Goal: Task Accomplishment & Management: Complete application form

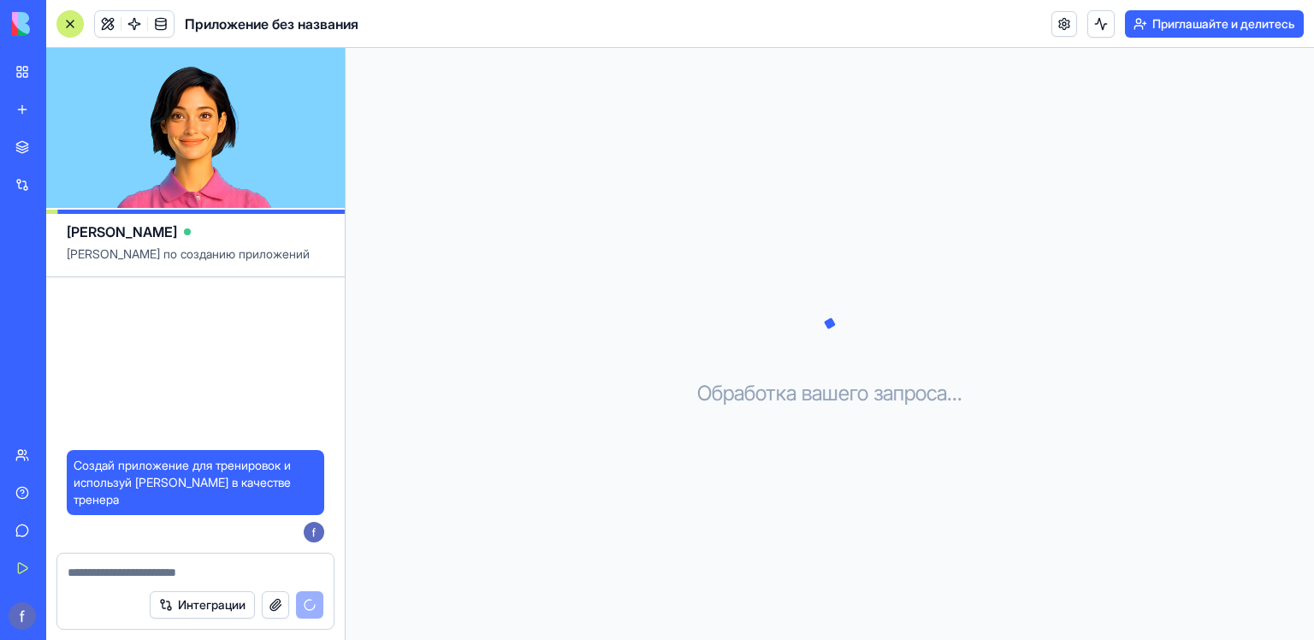
click at [208, 116] on video at bounding box center [195, 128] width 299 height 160
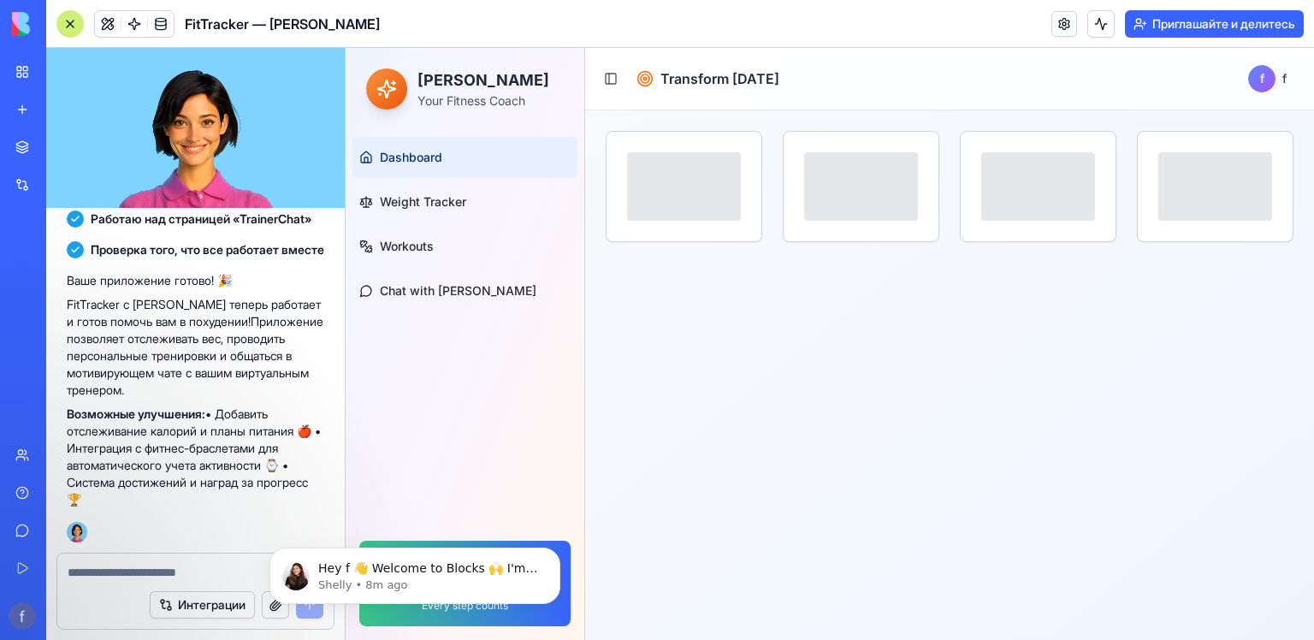
scroll to position [616, 0]
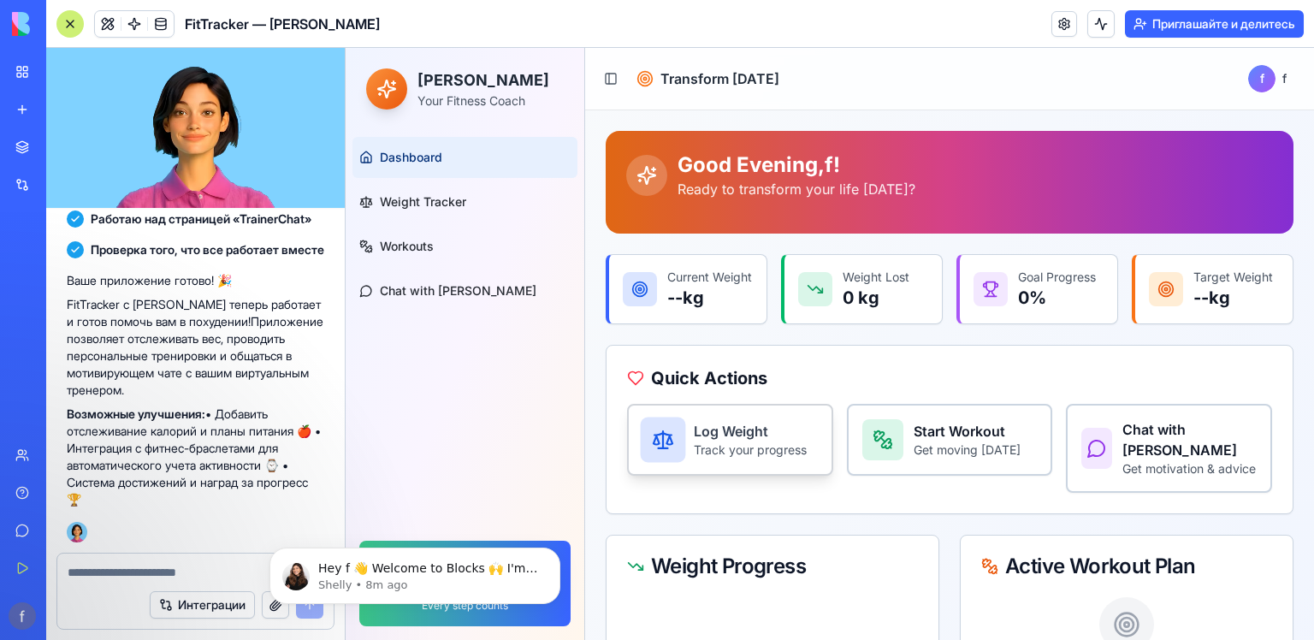
click at [785, 441] on h3 "Log Weight" at bounding box center [750, 431] width 113 height 21
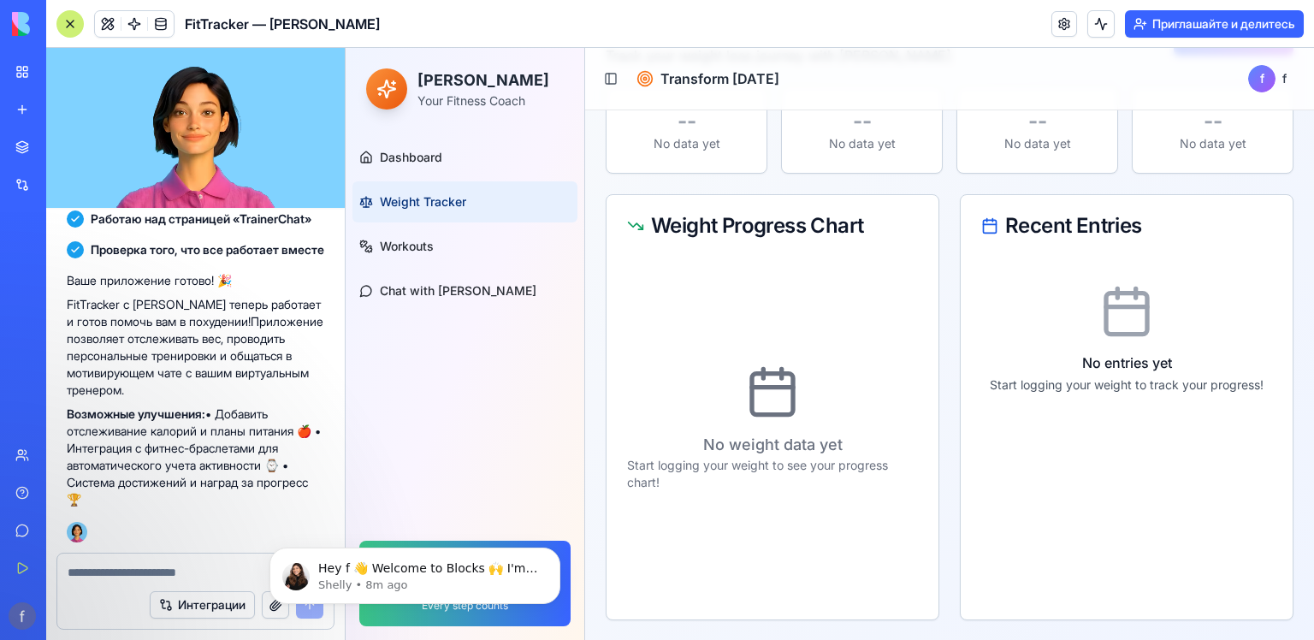
click at [1158, 310] on div "No entries yet Start logging your weight to track your progress!" at bounding box center [1126, 339] width 291 height 164
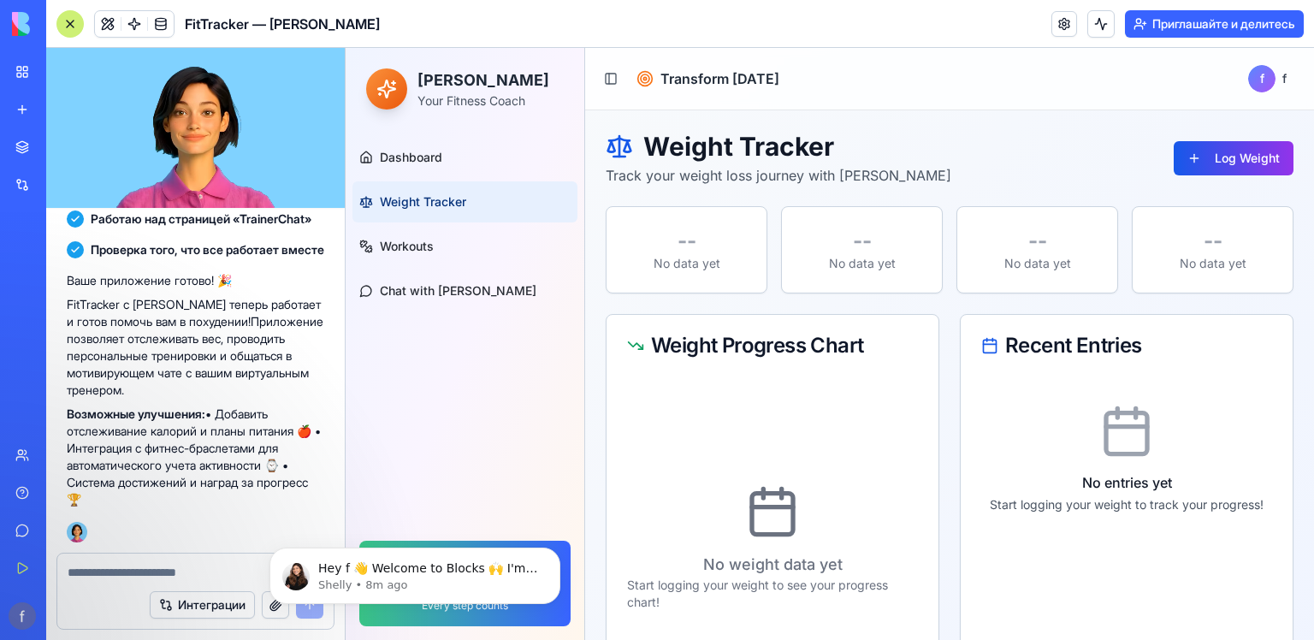
click at [1236, 166] on button "Log Weight" at bounding box center [1234, 158] width 120 height 34
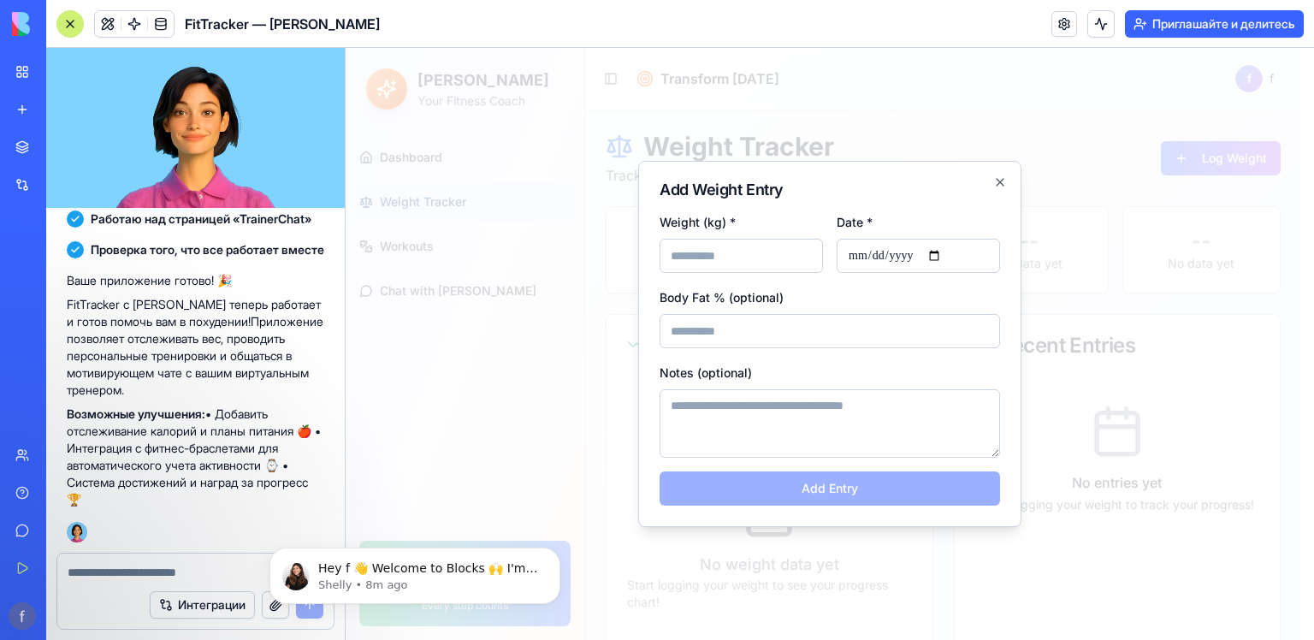
click at [990, 182] on h2 "Add Weight Entry" at bounding box center [830, 189] width 340 height 15
click at [992, 182] on h2 "Add Weight Entry" at bounding box center [830, 189] width 340 height 15
click at [998, 182] on icon "button" at bounding box center [1000, 182] width 14 height 14
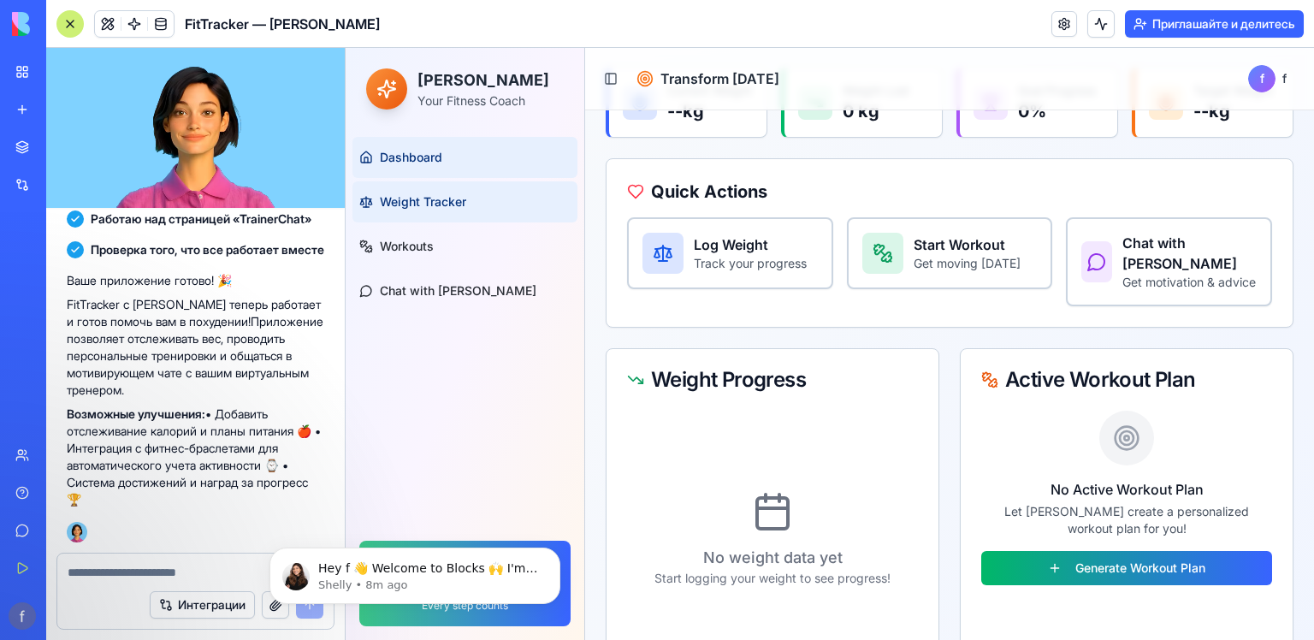
click at [461, 202] on span "Weight Tracker" at bounding box center [423, 201] width 86 height 17
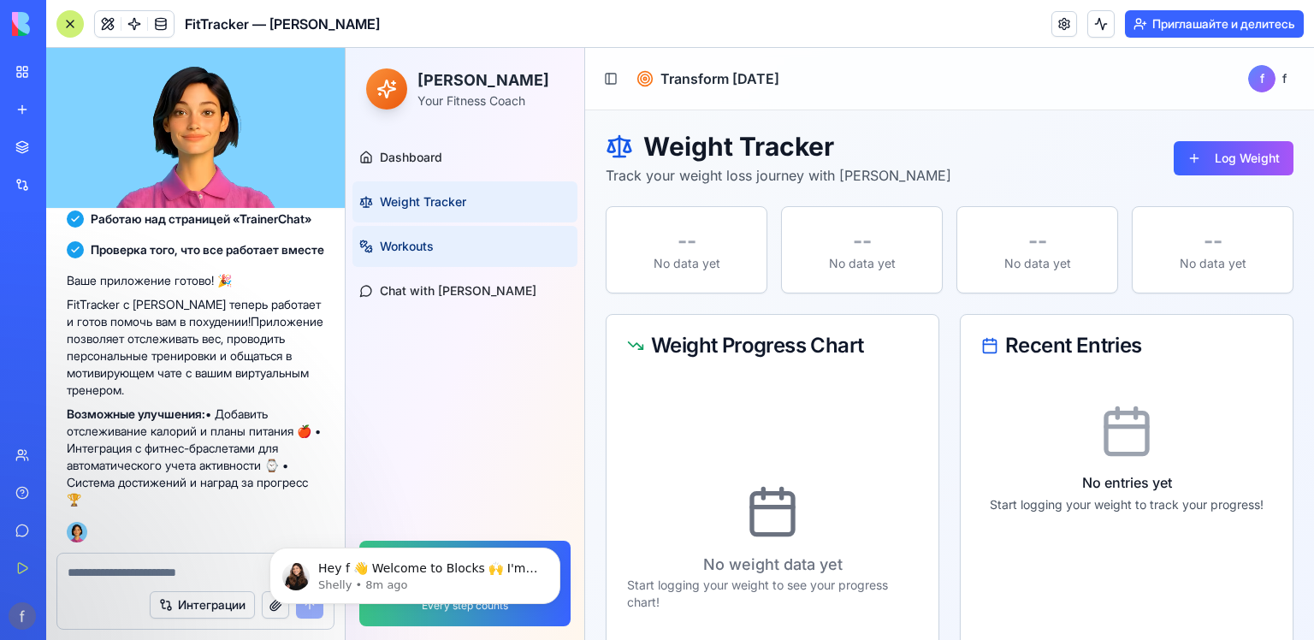
click at [506, 246] on link "Workouts" at bounding box center [464, 246] width 225 height 41
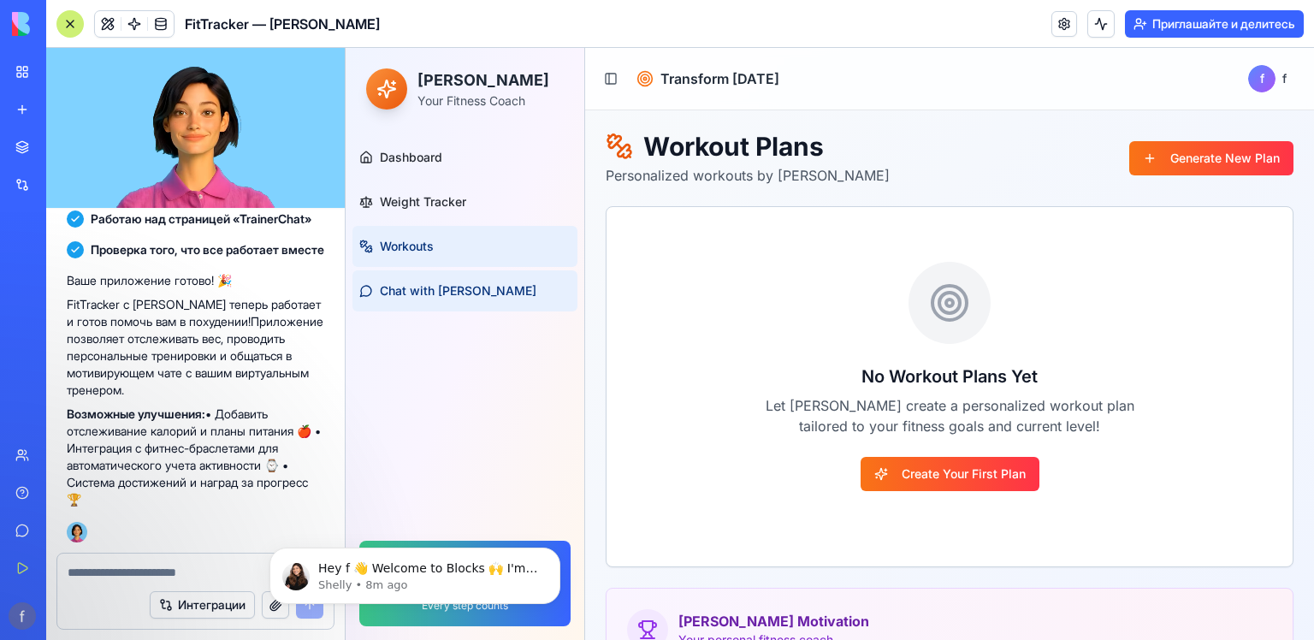
click at [435, 302] on link "Chat with [PERSON_NAME]" at bounding box center [464, 290] width 225 height 41
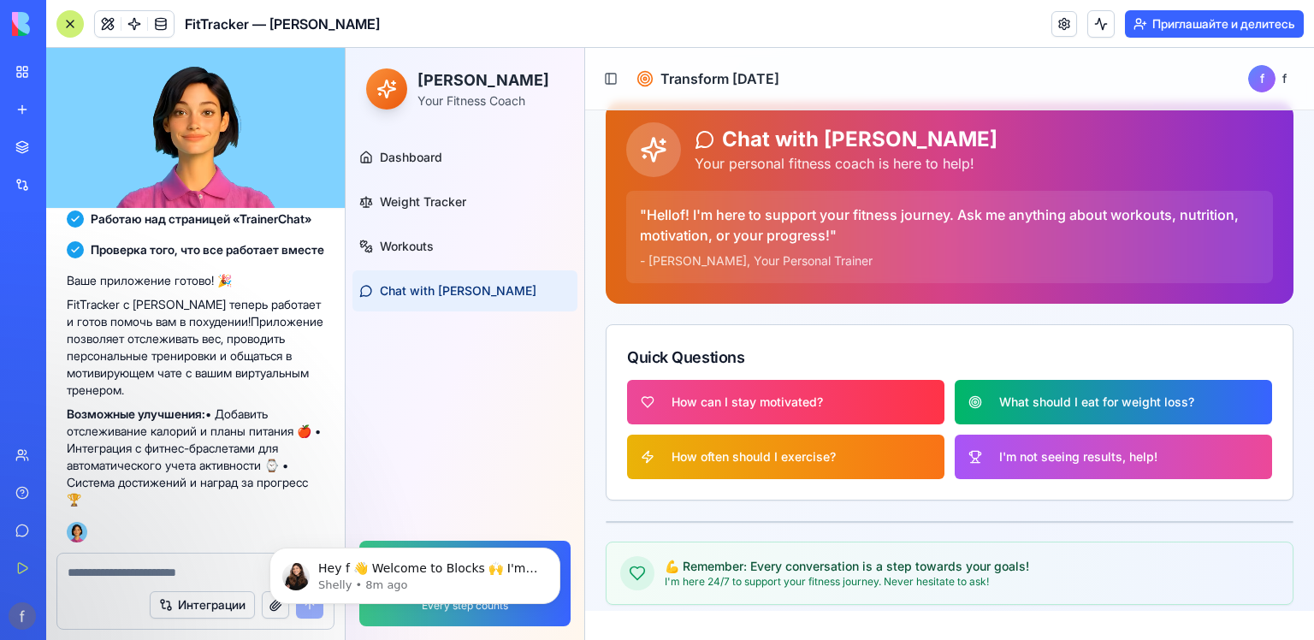
scroll to position [44, 0]
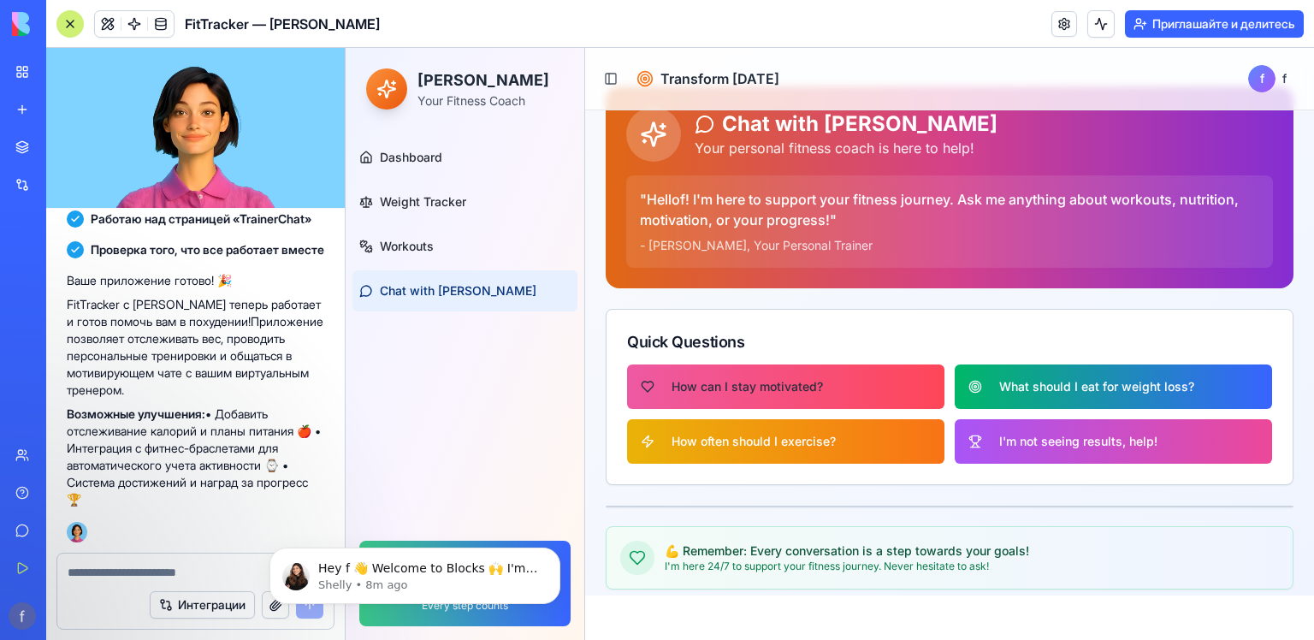
click at [841, 388] on button "How can I stay motivated?" at bounding box center [785, 386] width 317 height 44
click at [669, 382] on button "How can I stay motivated?" at bounding box center [785, 386] width 317 height 44
click at [811, 383] on span "How can I stay motivated?" at bounding box center [747, 386] width 151 height 17
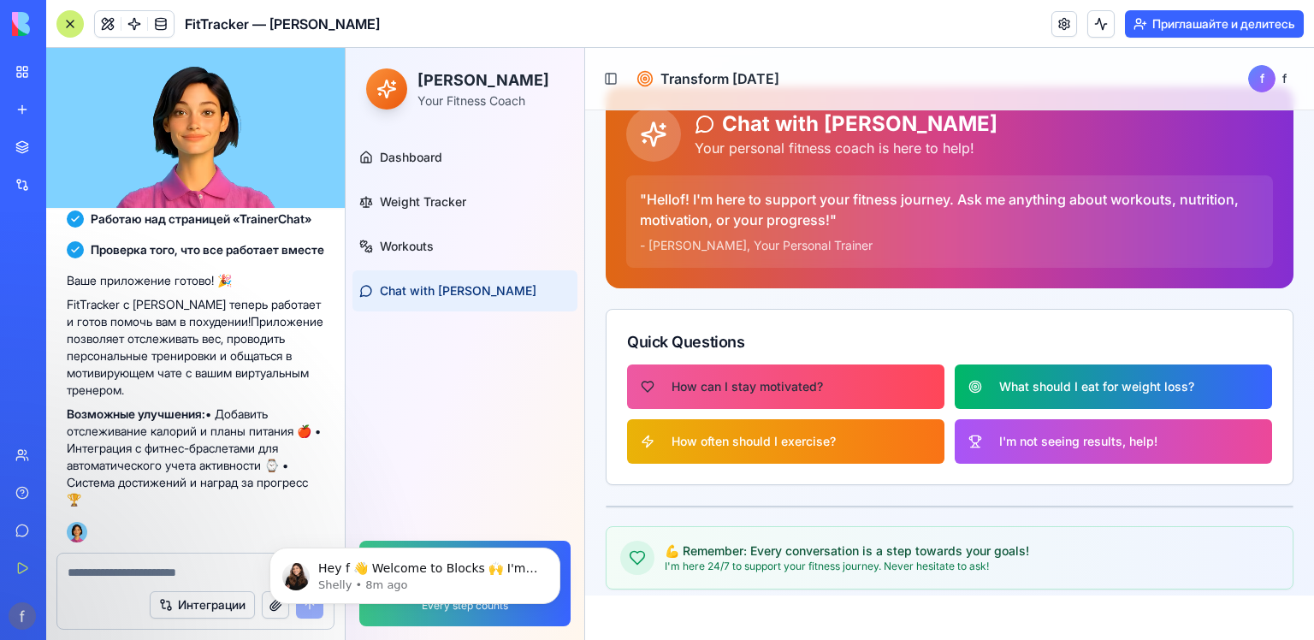
click at [811, 383] on span "How can I stay motivated?" at bounding box center [747, 386] width 151 height 17
click at [811, 382] on span "How can I stay motivated?" at bounding box center [747, 386] width 151 height 17
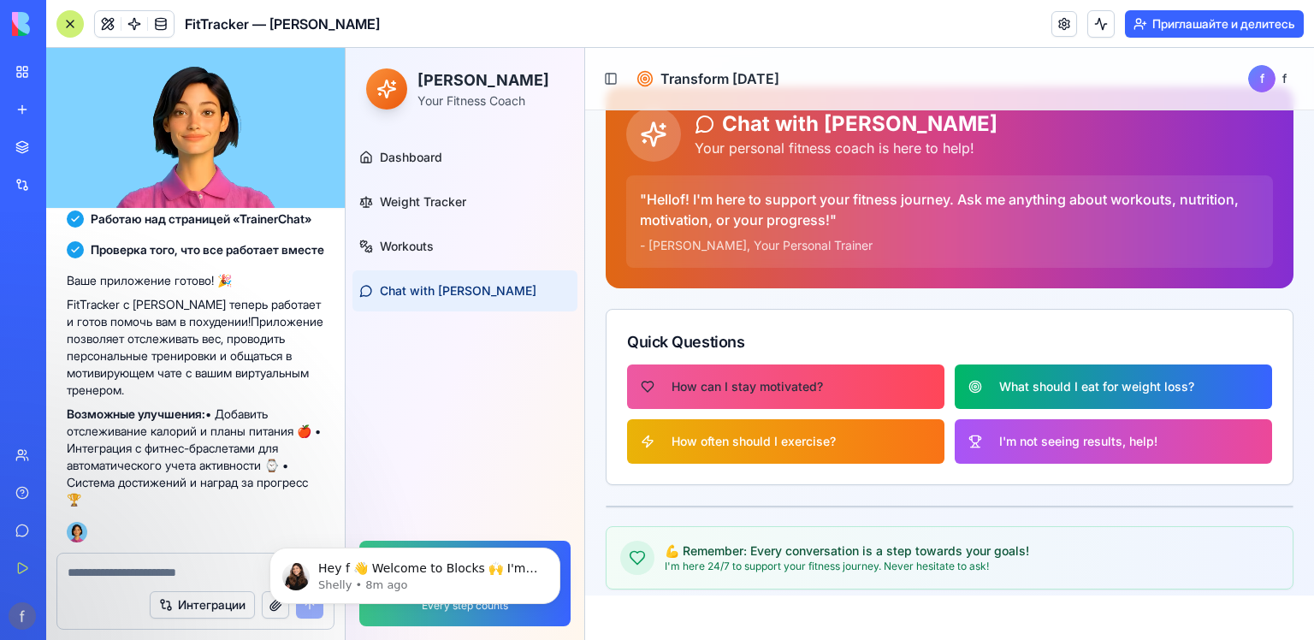
click at [811, 382] on span "How can I stay motivated?" at bounding box center [747, 386] width 151 height 17
click at [810, 382] on span "How can I stay motivated?" at bounding box center [747, 386] width 151 height 17
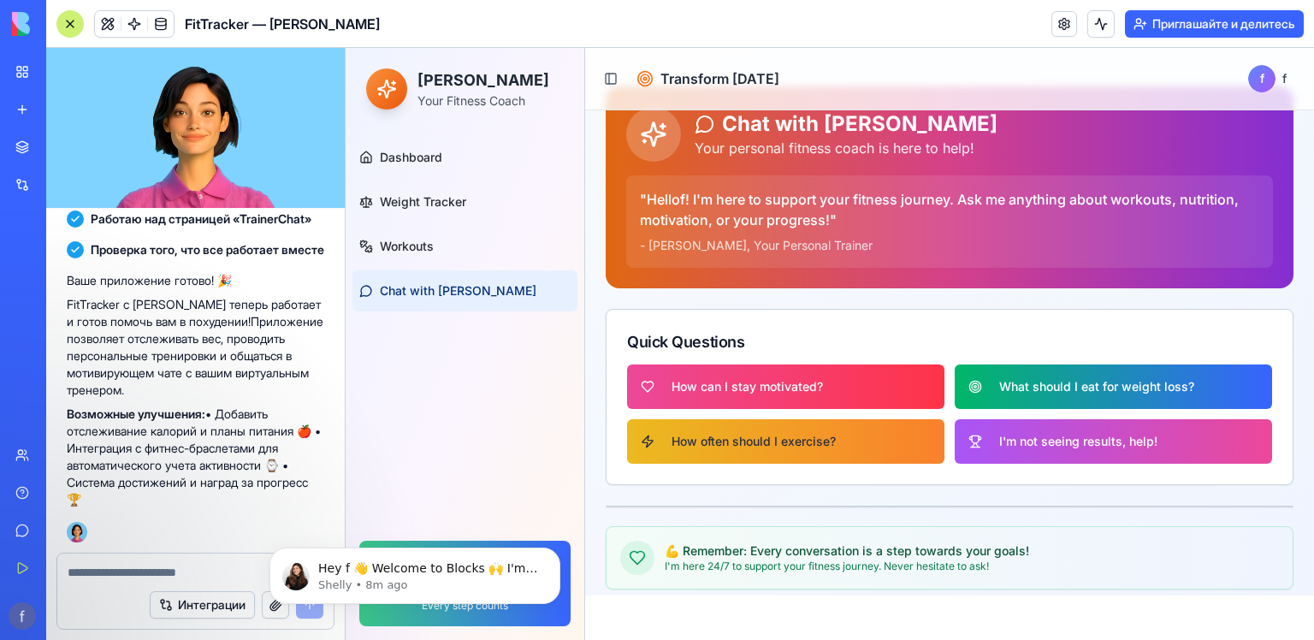
drag, startPoint x: 810, startPoint y: 382, endPoint x: 764, endPoint y: 424, distance: 62.4
click at [808, 382] on span "How can I stay motivated?" at bounding box center [747, 386] width 151 height 17
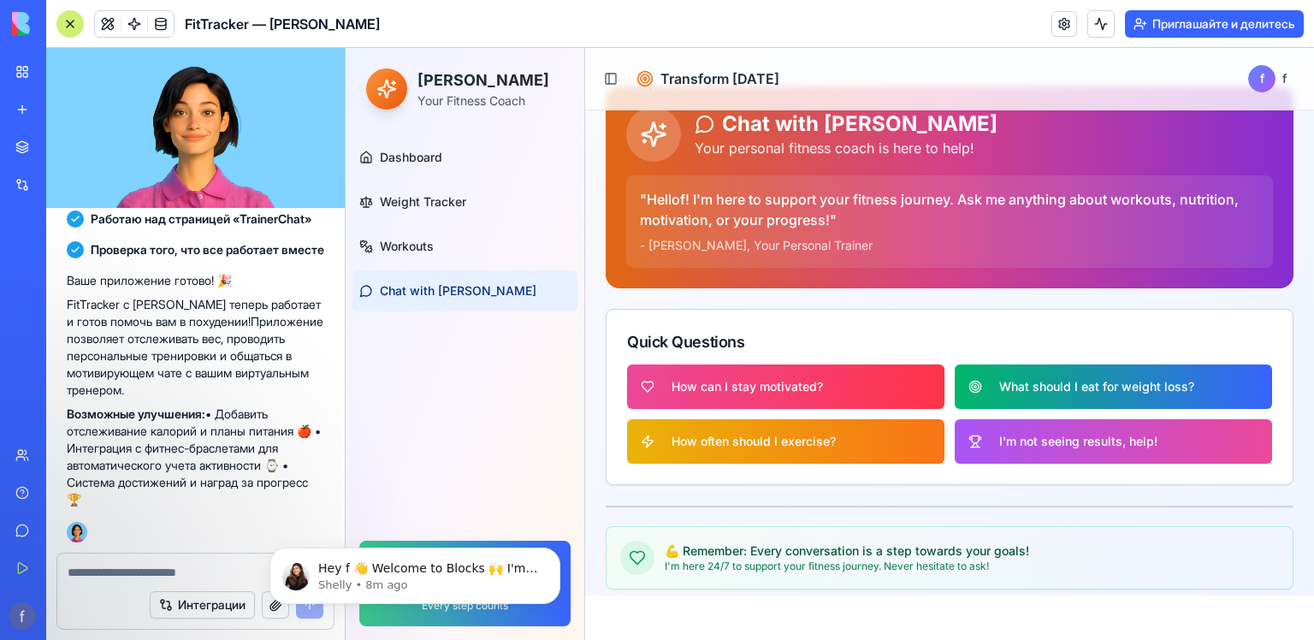
click at [635, 549] on icon at bounding box center [637, 557] width 17 height 17
click at [794, 543] on p "💪 Remember: Every conversation is a step towards your goals!" at bounding box center [847, 550] width 364 height 17
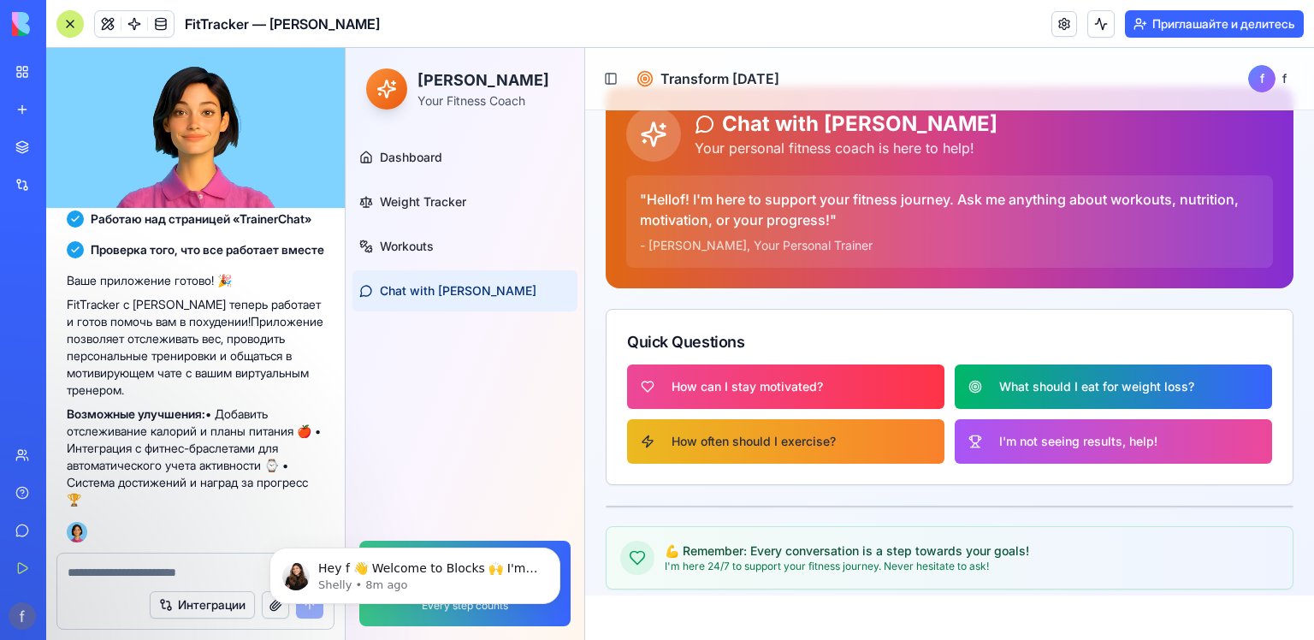
click at [802, 430] on button "How often should I exercise?" at bounding box center [785, 441] width 317 height 44
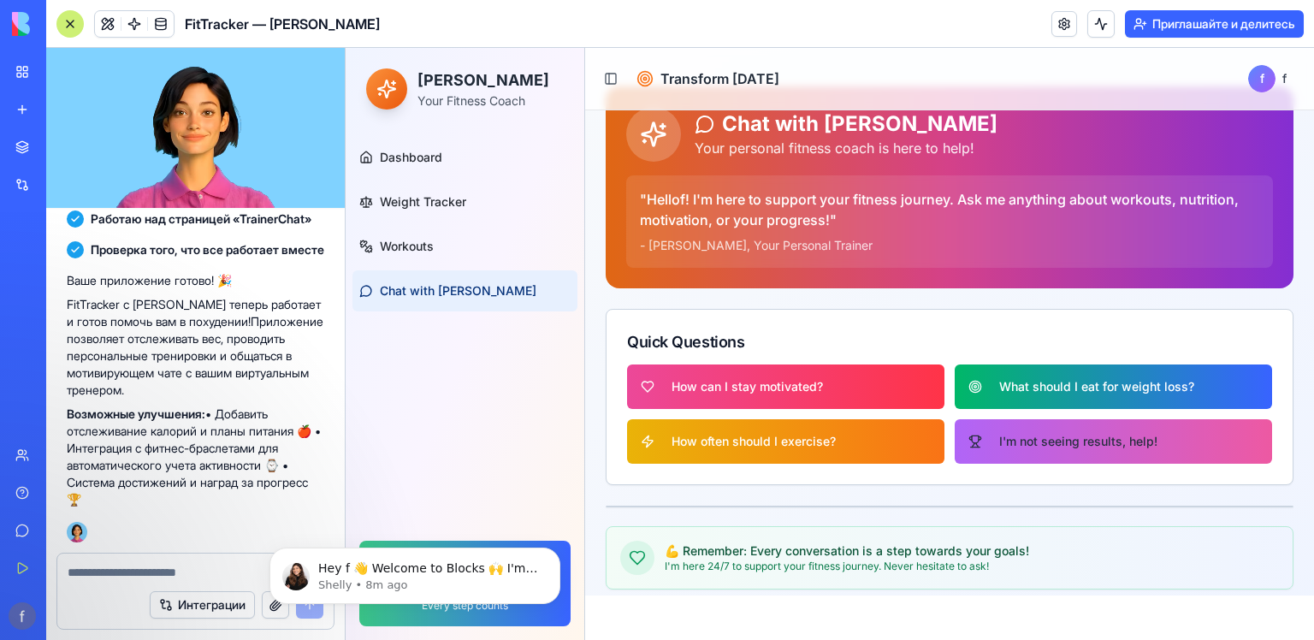
drag, startPoint x: 1021, startPoint y: 382, endPoint x: 1014, endPoint y: 431, distance: 50.1
click at [1021, 382] on span "What should I eat for weight loss?" at bounding box center [1096, 386] width 195 height 17
click at [1014, 438] on span "I'm not seeing results, help!" at bounding box center [1078, 441] width 158 height 17
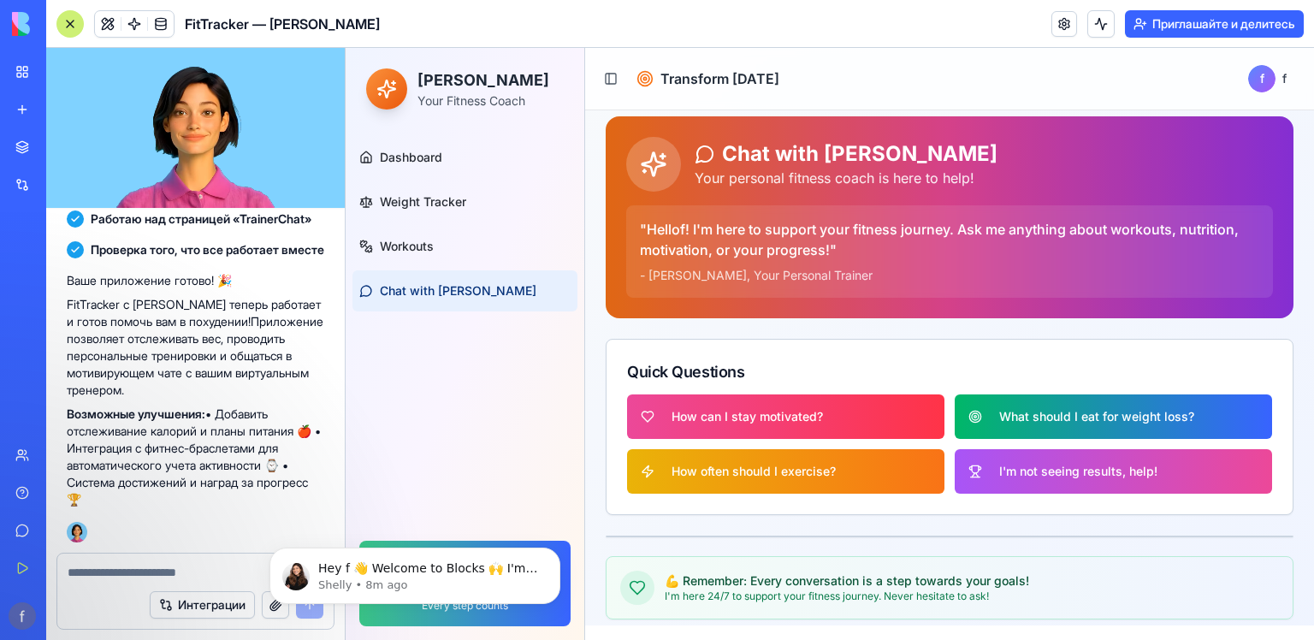
scroll to position [0, 0]
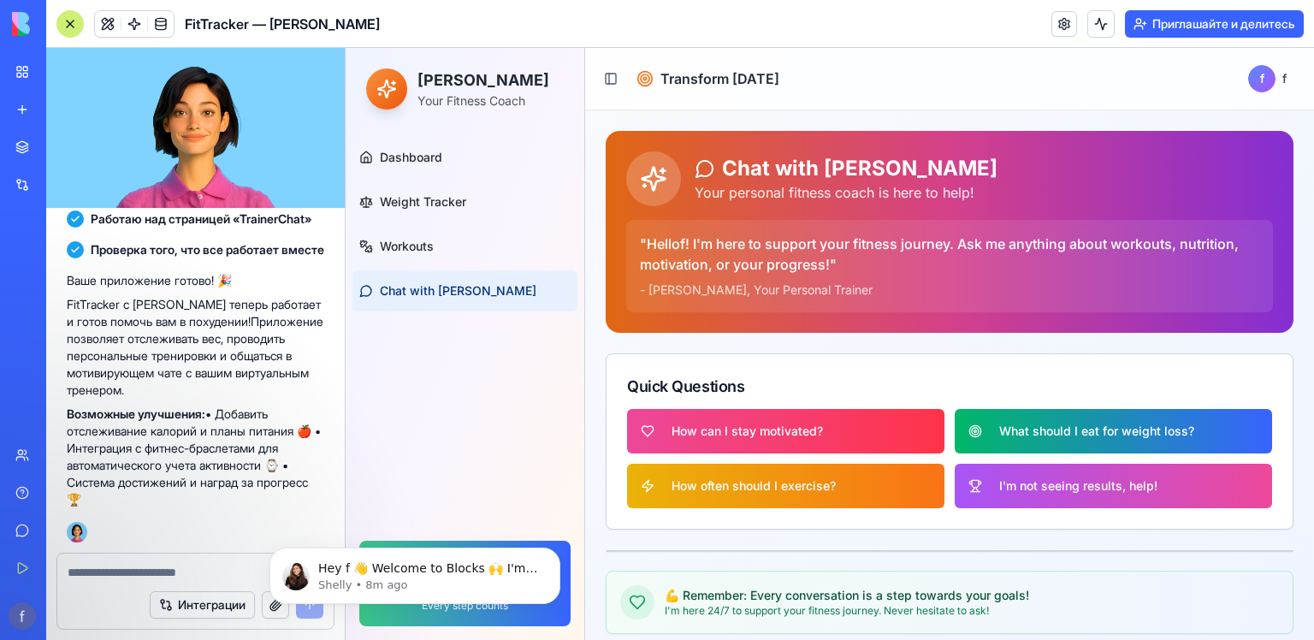
click at [691, 178] on div "Chat with [PERSON_NAME] Your personal fitness coach is here to help!" at bounding box center [949, 178] width 647 height 55
drag, startPoint x: 680, startPoint y: 169, endPoint x: 665, endPoint y: 168, distance: 15.4
click at [666, 168] on div "Chat with [PERSON_NAME] Your personal fitness coach is here to help!" at bounding box center [949, 178] width 647 height 55
click at [665, 168] on icon at bounding box center [653, 178] width 27 height 27
click at [610, 80] on button "Toggle Sidebar" at bounding box center [611, 79] width 24 height 24
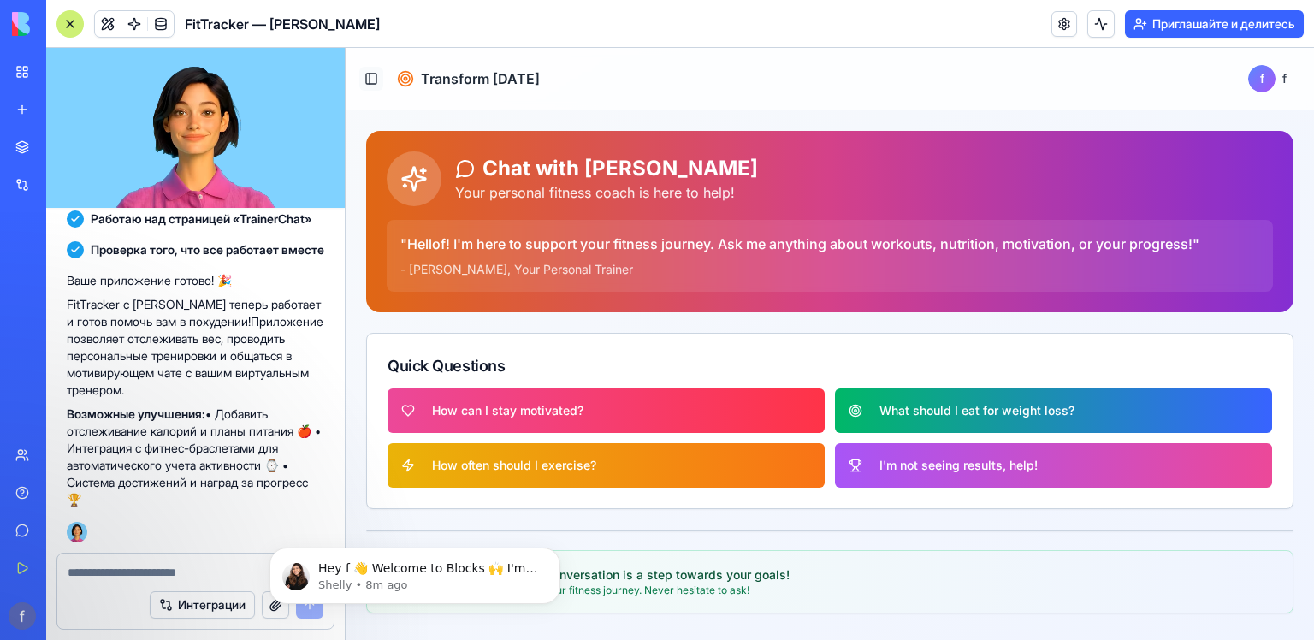
scroll to position [151, 0]
click at [373, 74] on button "Toggle Sidebar" at bounding box center [371, 79] width 24 height 24
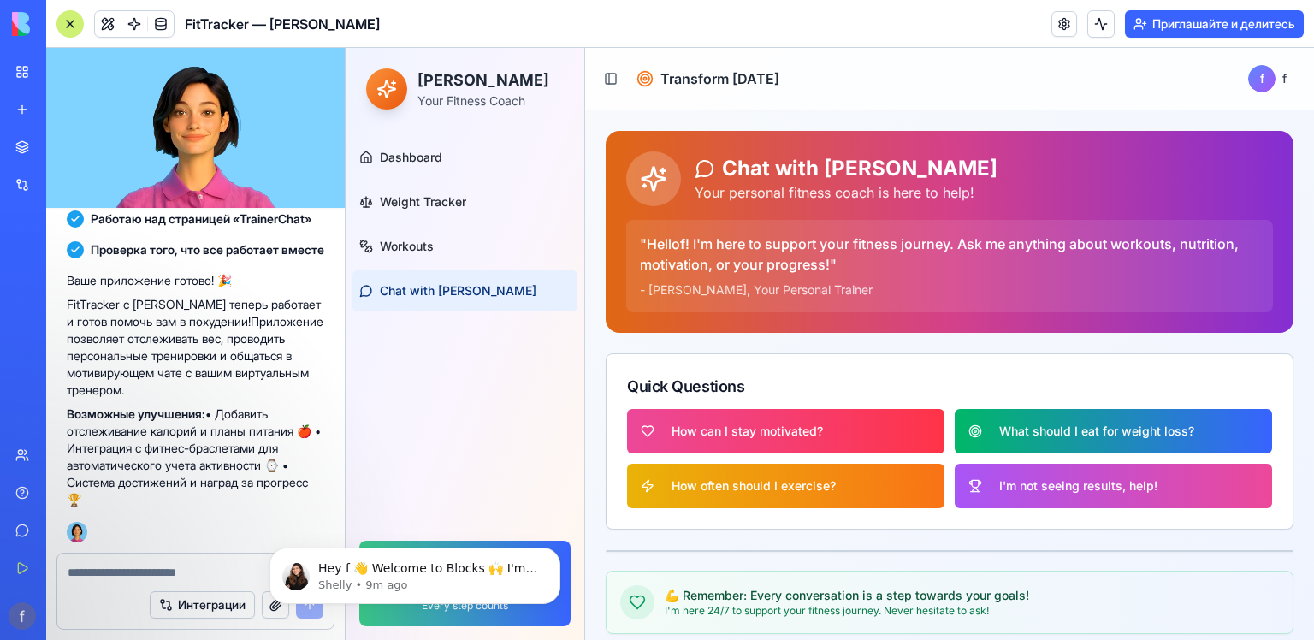
drag, startPoint x: 424, startPoint y: 76, endPoint x: 426, endPoint y: 89, distance: 12.9
click at [424, 82] on h2 "[PERSON_NAME]" at bounding box center [483, 80] width 132 height 24
click at [426, 92] on p "Your Fitness Coach" at bounding box center [483, 100] width 132 height 17
click at [394, 153] on span "Dashboard" at bounding box center [411, 157] width 62 height 17
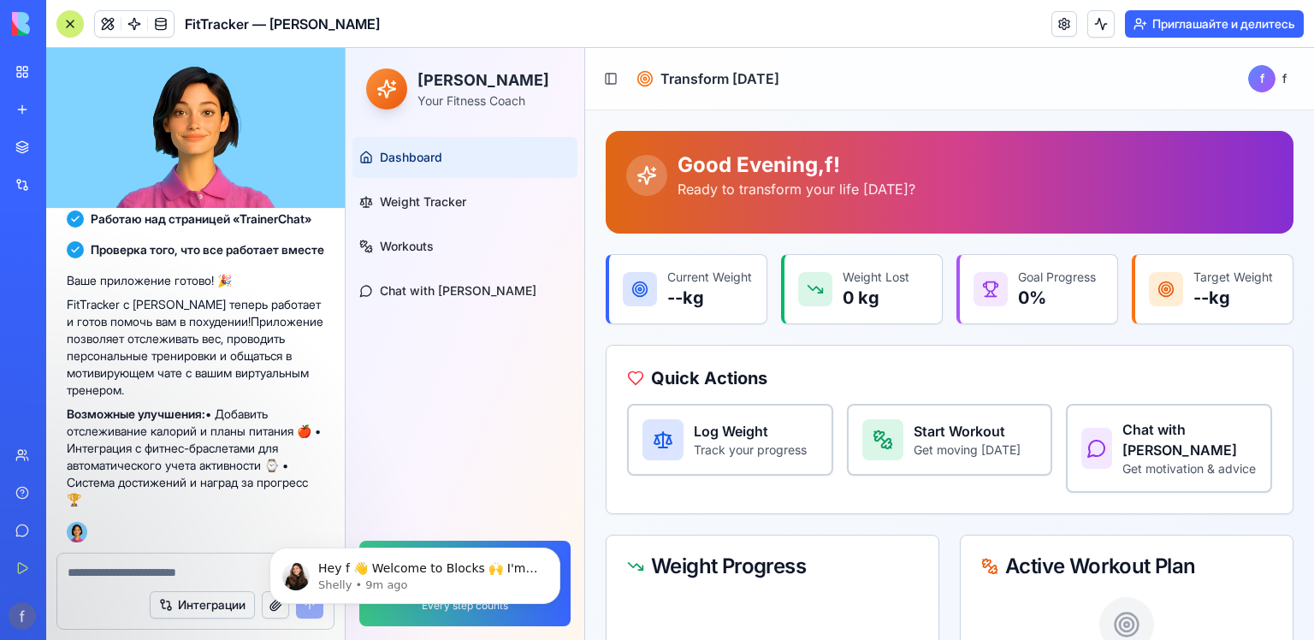
drag, startPoint x: 801, startPoint y: 218, endPoint x: 736, endPoint y: 266, distance: 80.8
click at [799, 218] on div at bounding box center [950, 182] width 688 height 103
click at [643, 297] on circle at bounding box center [640, 289] width 15 height 15
click at [749, 441] on h3 "Log Weight" at bounding box center [750, 431] width 113 height 21
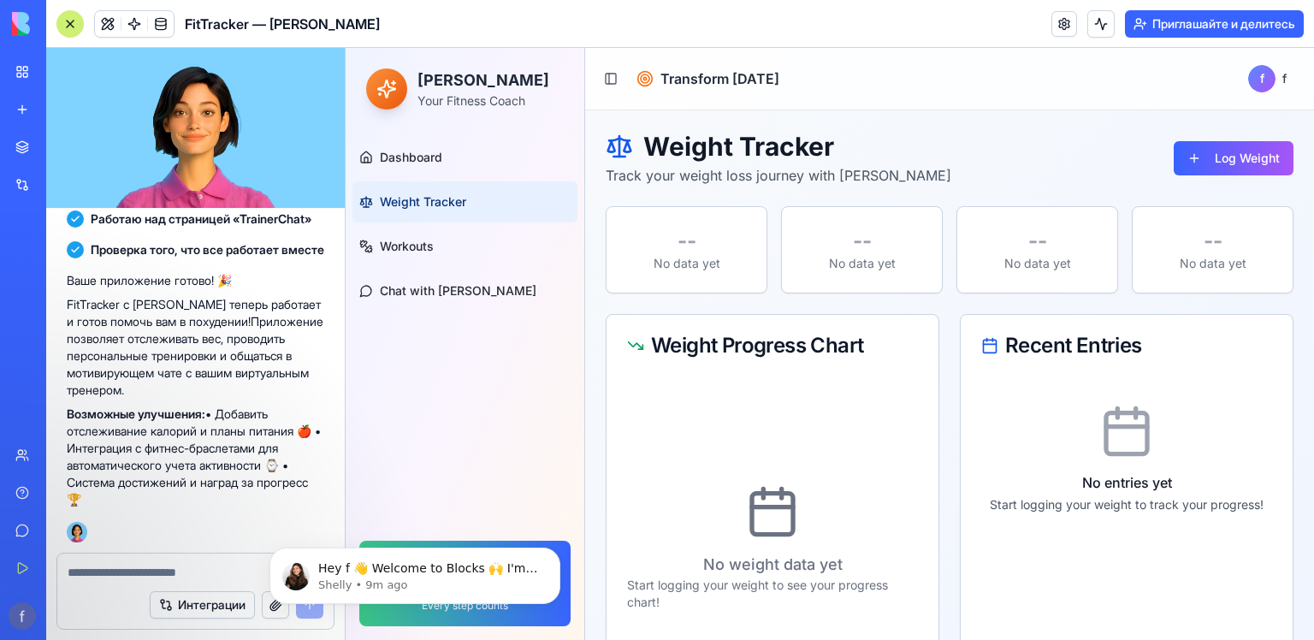
click at [699, 233] on p "--" at bounding box center [686, 241] width 119 height 27
click at [1215, 161] on button "Log Weight" at bounding box center [1234, 158] width 120 height 34
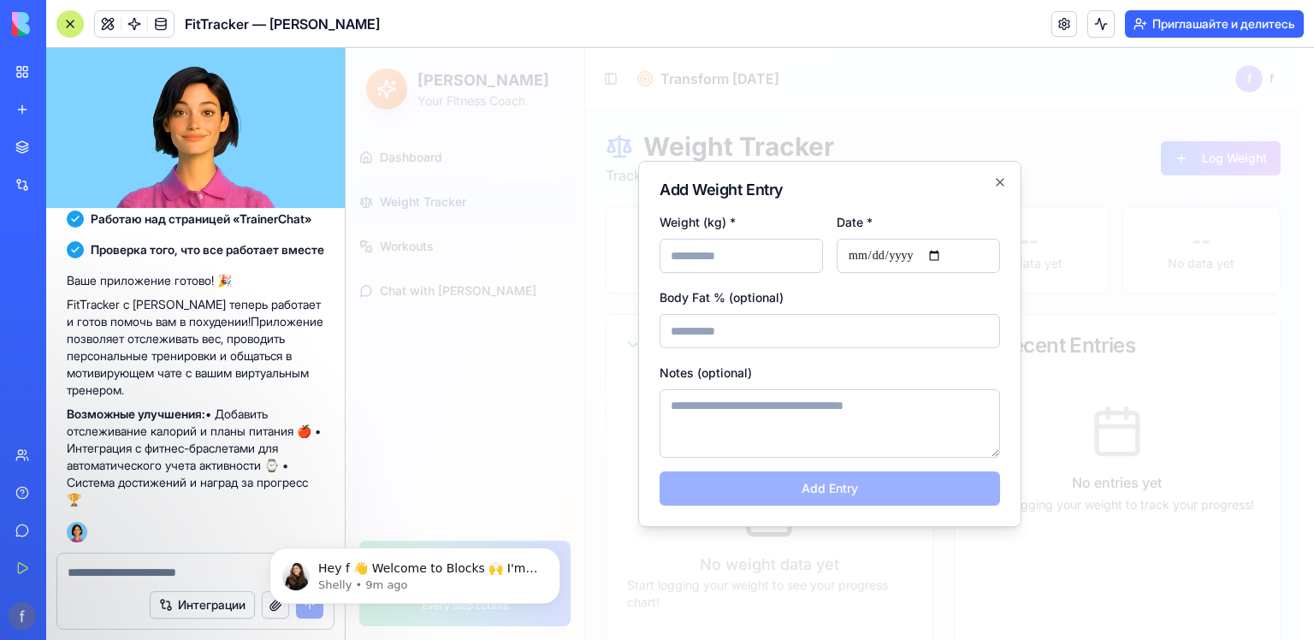
click at [734, 257] on input "Weight (kg) *" at bounding box center [741, 256] width 163 height 34
type input "*"
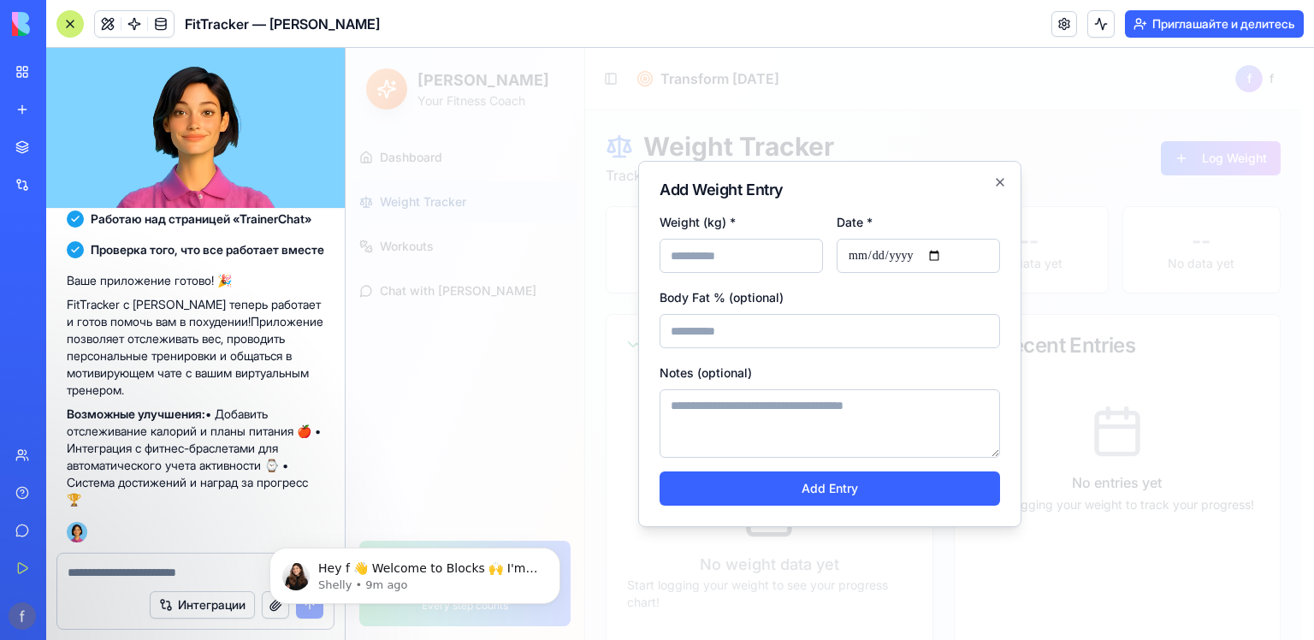
type input "***"
click at [720, 328] on input "Body Fat % (optional)" at bounding box center [830, 331] width 340 height 34
type input "**"
click at [751, 411] on textarea "Notes (optional)" at bounding box center [830, 423] width 340 height 68
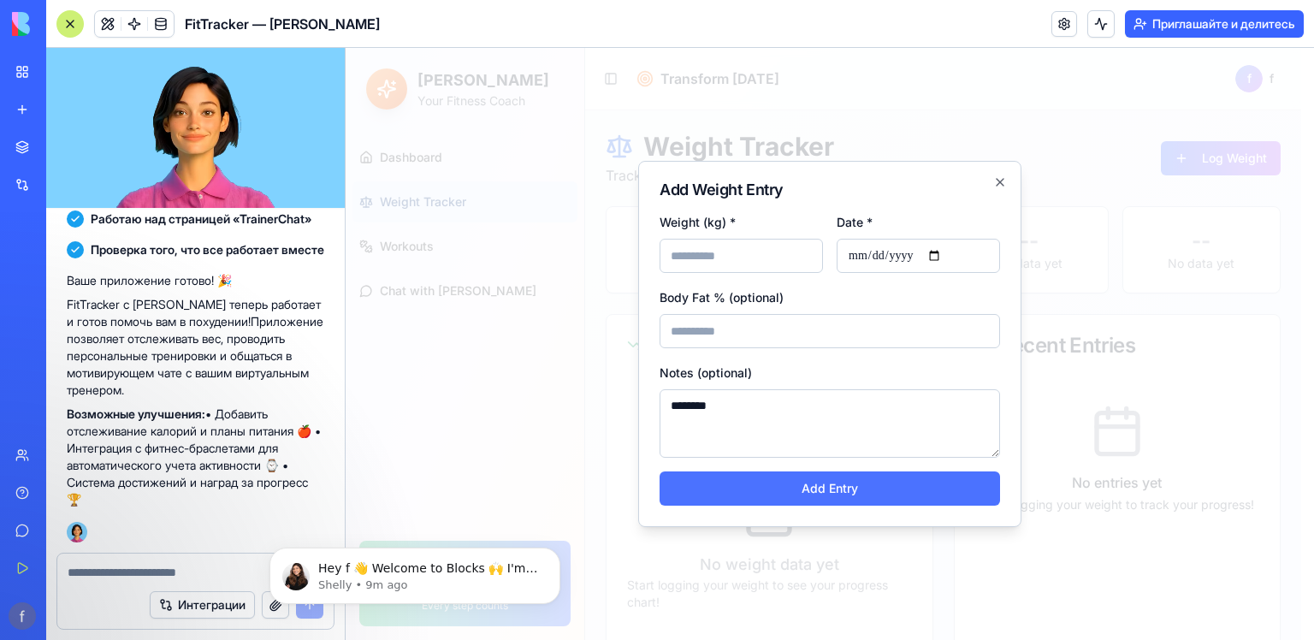
type textarea "********"
click at [928, 480] on button "Add Entry" at bounding box center [830, 488] width 340 height 34
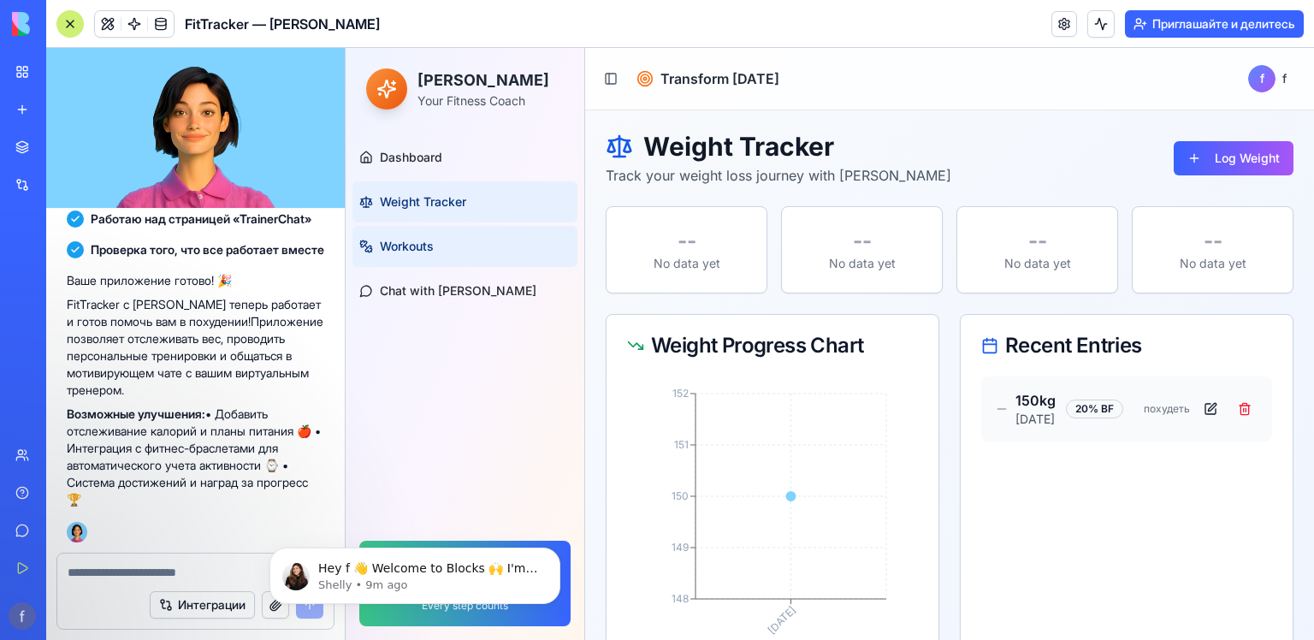
click at [448, 258] on link "Workouts" at bounding box center [464, 246] width 225 height 41
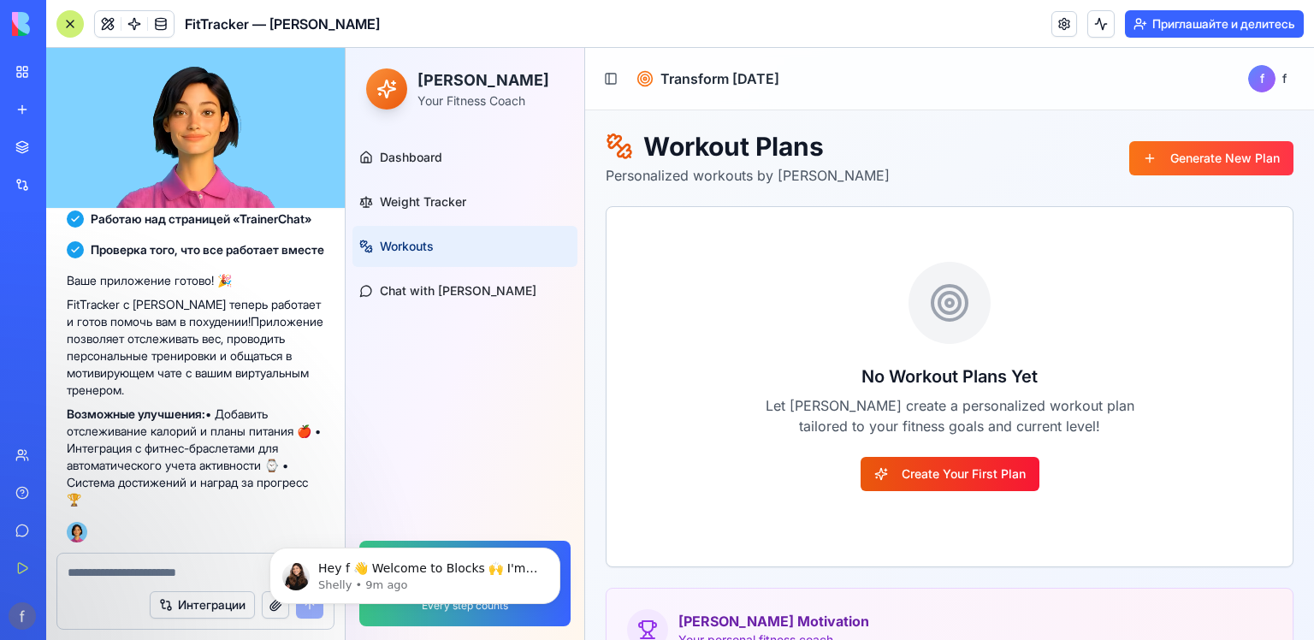
click at [979, 469] on button "Create Your First Plan" at bounding box center [950, 474] width 179 height 34
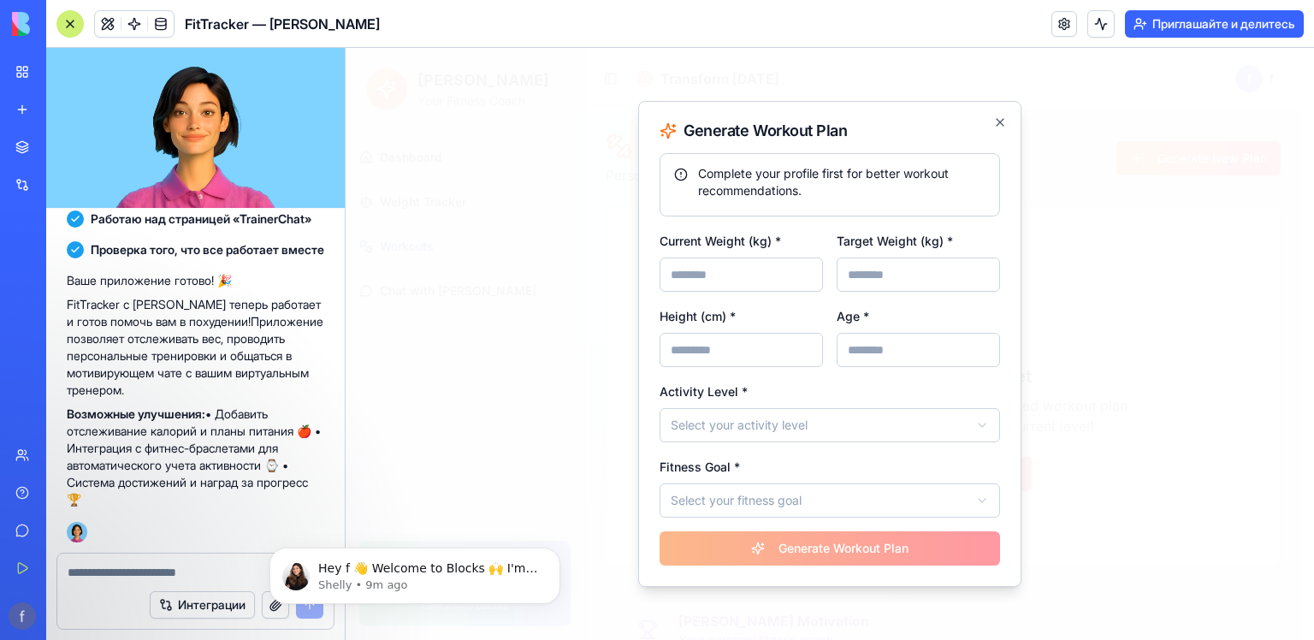
click at [537, 368] on div at bounding box center [830, 344] width 968 height 592
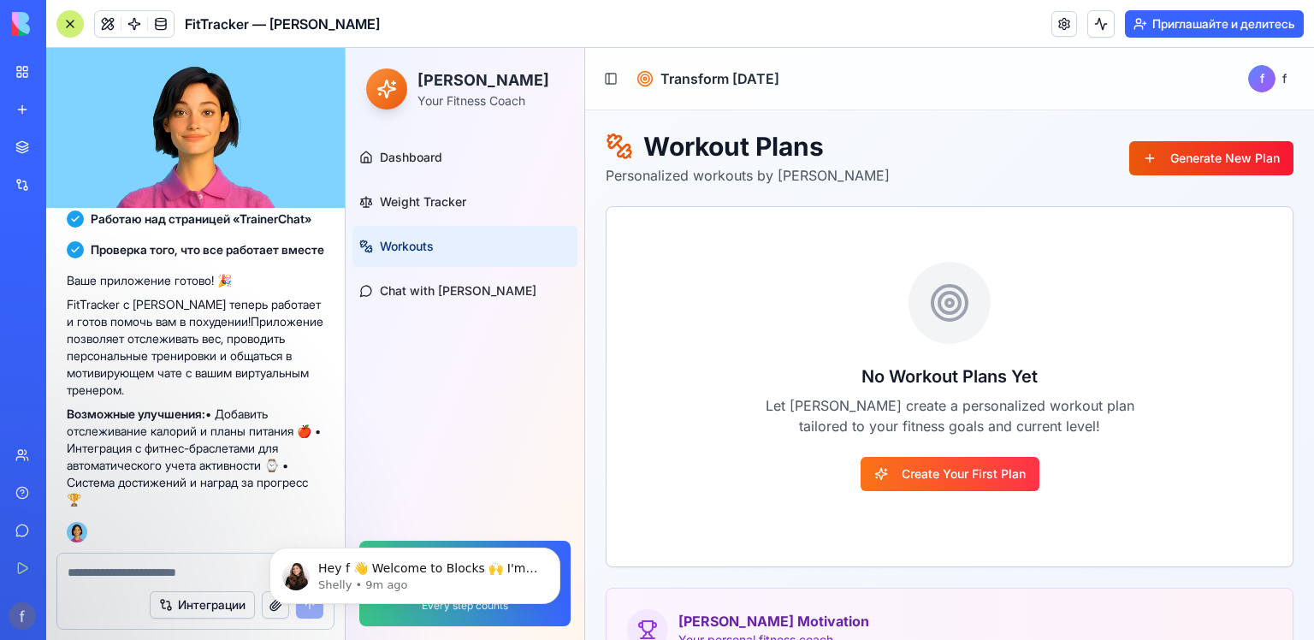
click at [1187, 161] on button "Generate New Plan" at bounding box center [1211, 158] width 164 height 34
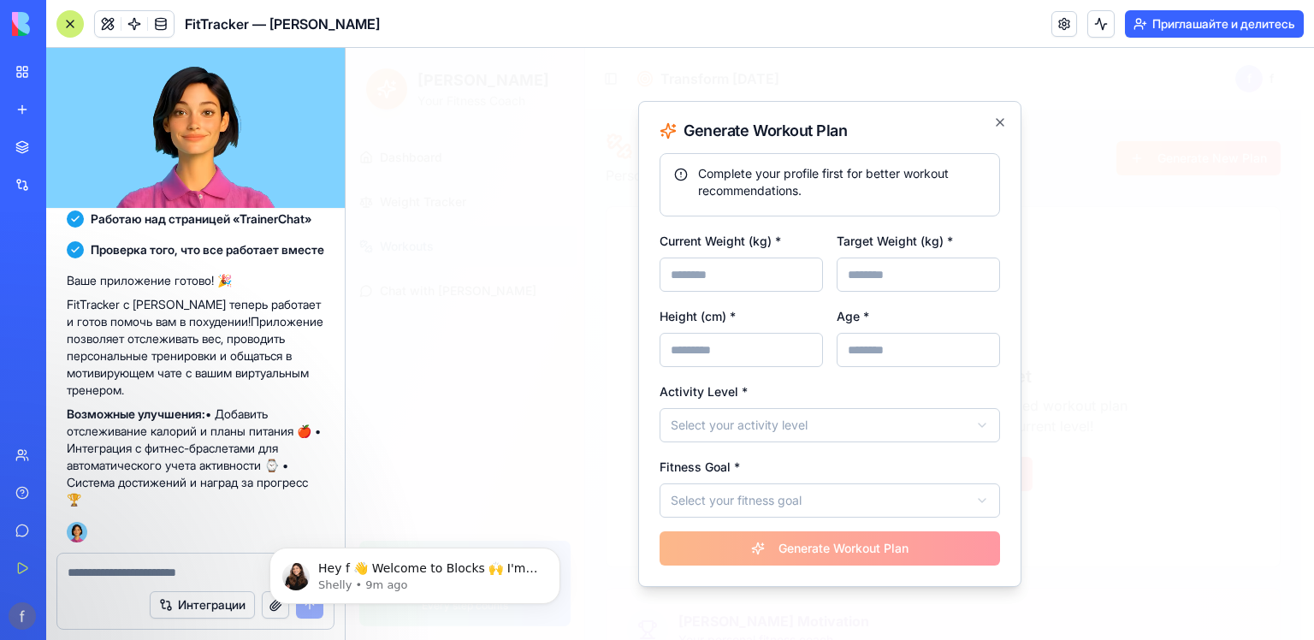
click at [991, 141] on div "**********" at bounding box center [829, 344] width 383 height 486
click at [993, 122] on icon "button" at bounding box center [1000, 122] width 14 height 14
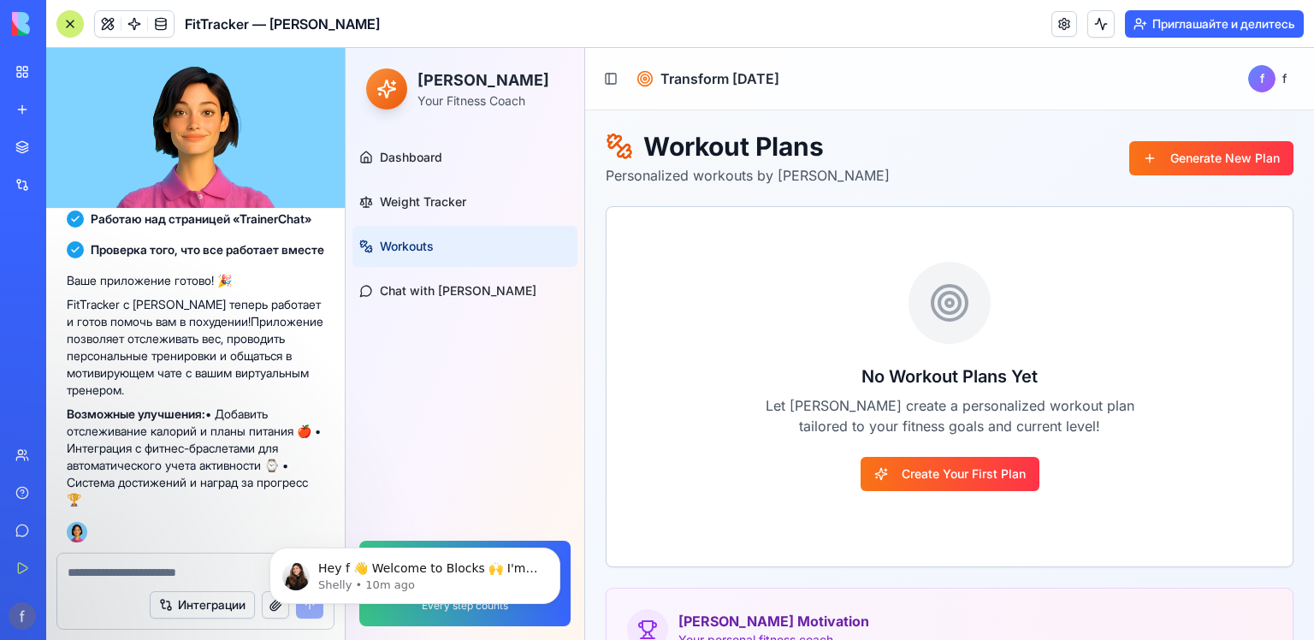
click at [169, 130] on video at bounding box center [195, 128] width 299 height 160
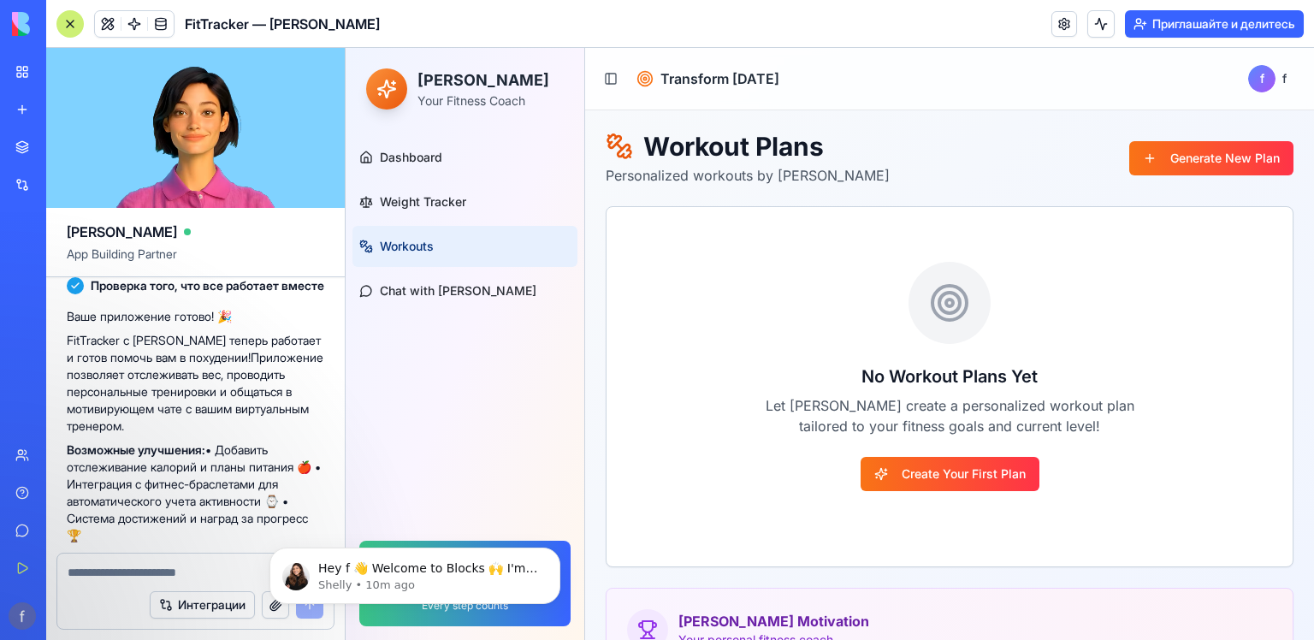
drag, startPoint x: 192, startPoint y: 114, endPoint x: 253, endPoint y: 55, distance: 85.3
click at [130, 190] on video at bounding box center [195, 128] width 299 height 160
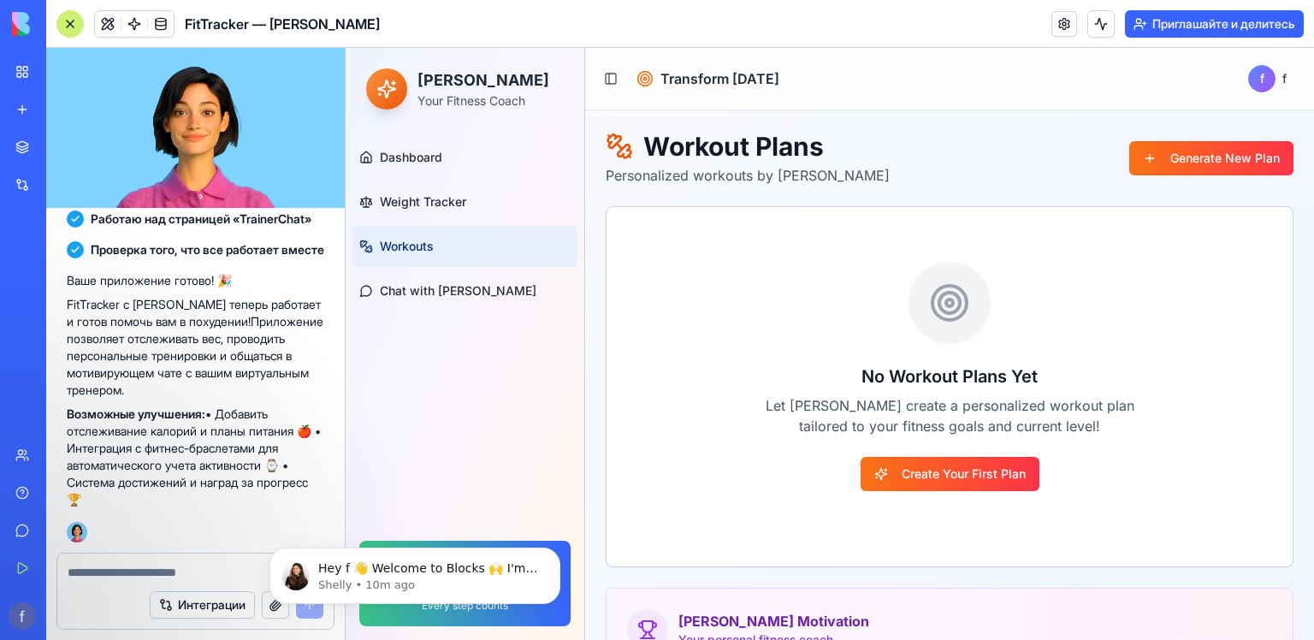
scroll to position [633, 0]
